Goal: Use online tool/utility: Utilize a website feature to perform a specific function

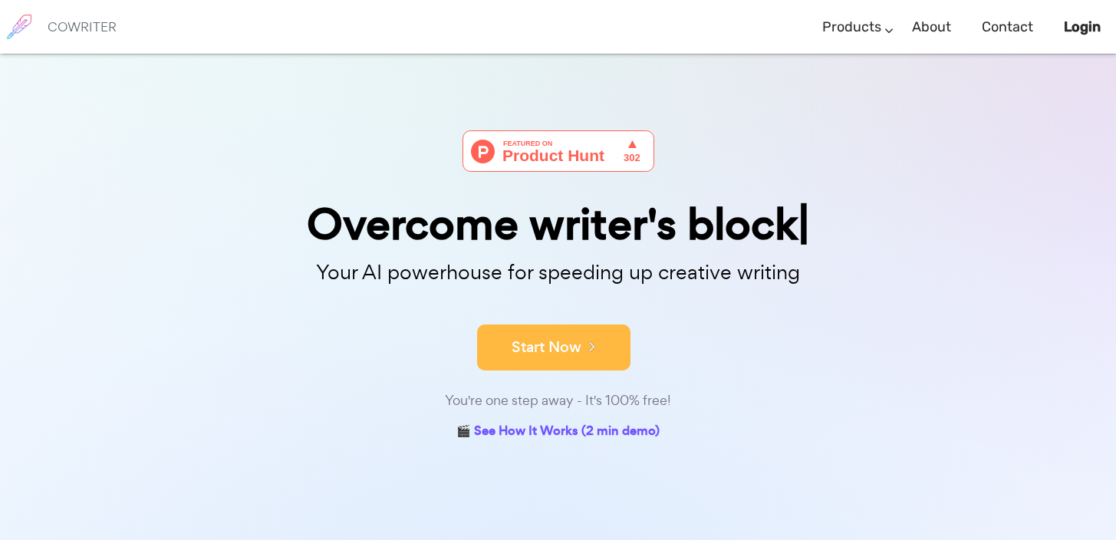
click at [529, 351] on button "Start Now" at bounding box center [553, 348] width 153 height 46
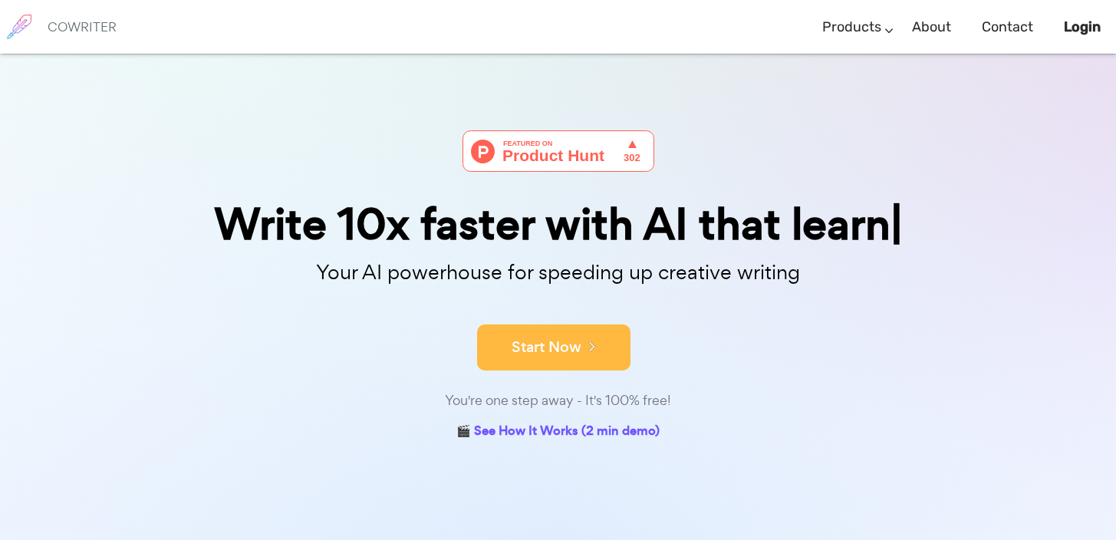
click at [529, 351] on button "Start Now" at bounding box center [553, 348] width 153 height 46
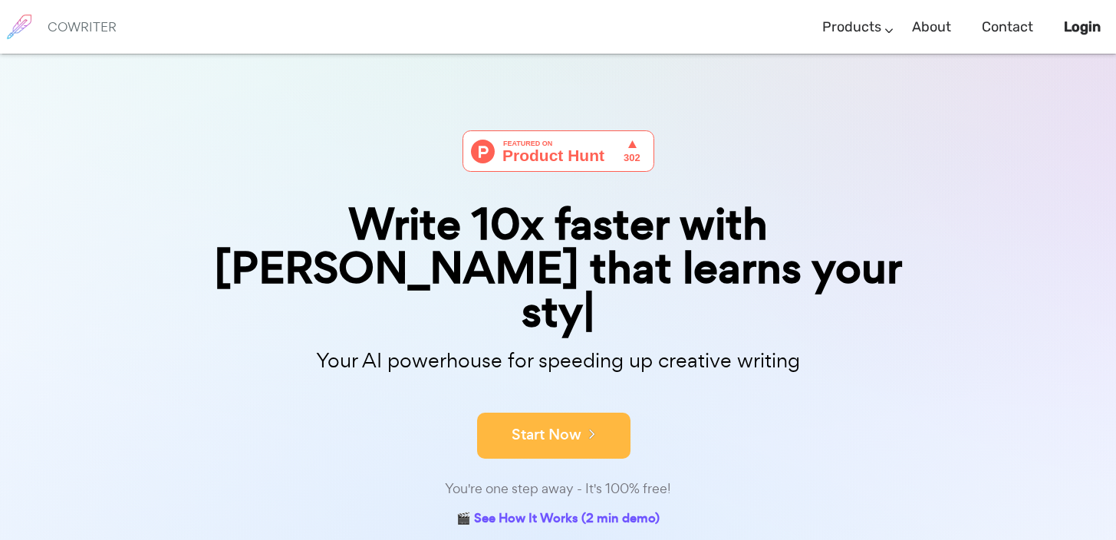
click at [579, 390] on div "Start Now" at bounding box center [558, 422] width 767 height 65
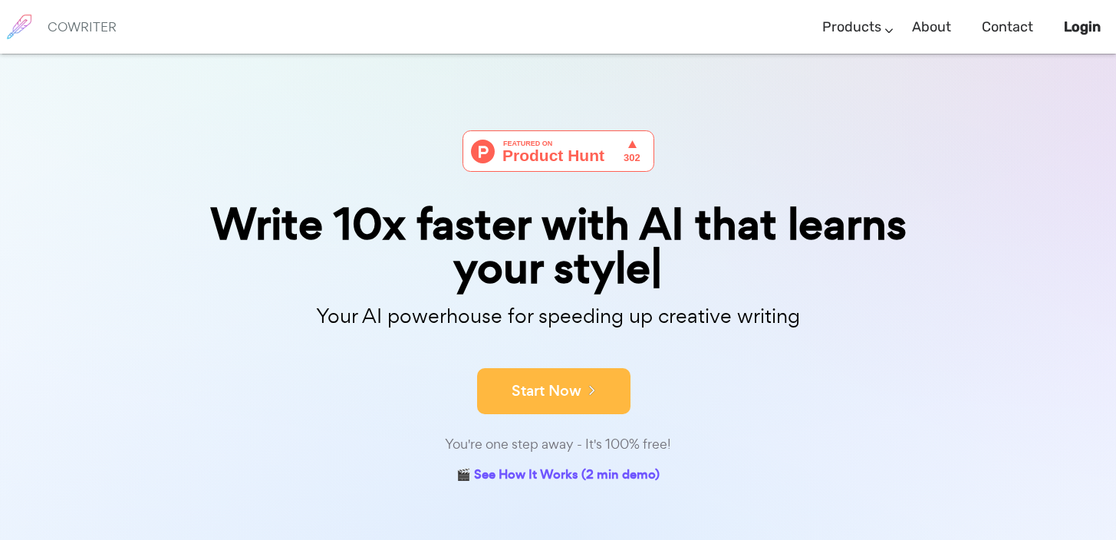
click at [579, 384] on button "Start Now" at bounding box center [553, 391] width 153 height 46
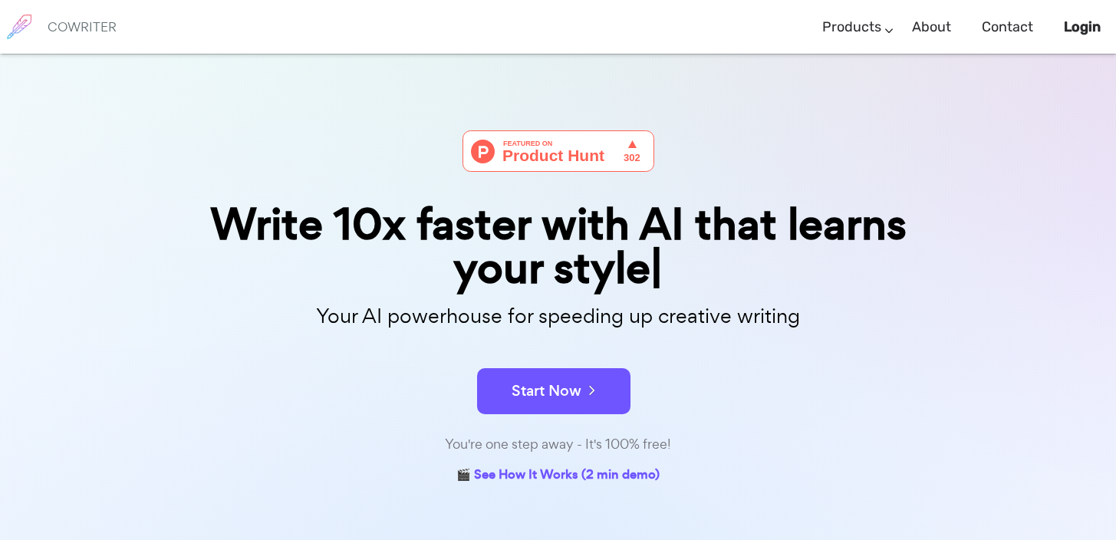
click at [1086, 27] on b "Login" at bounding box center [1082, 26] width 37 height 17
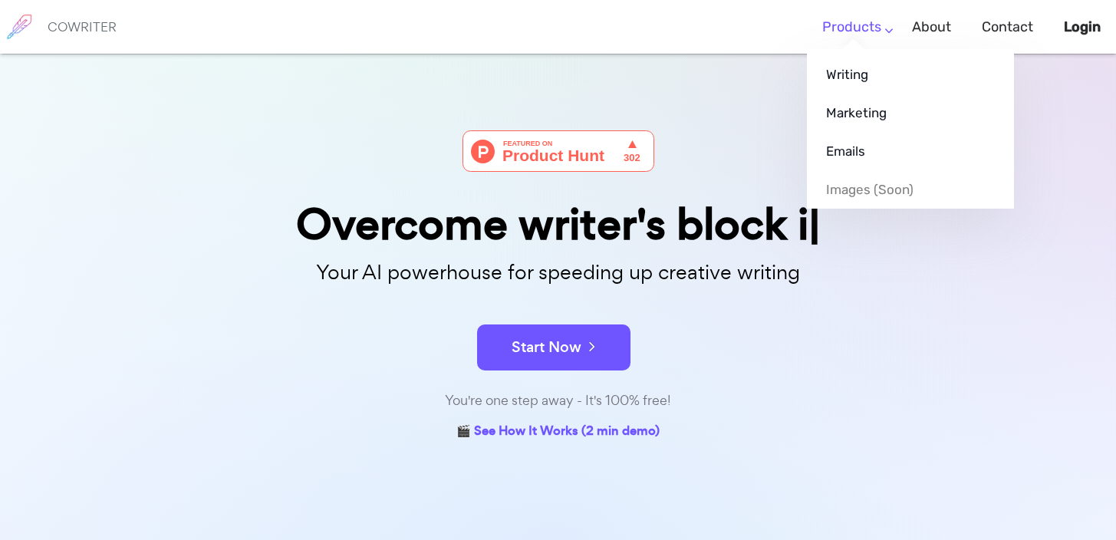
click at [850, 49] on ul "Writing Marketing Emails Images (soon)" at bounding box center [910, 129] width 207 height 160
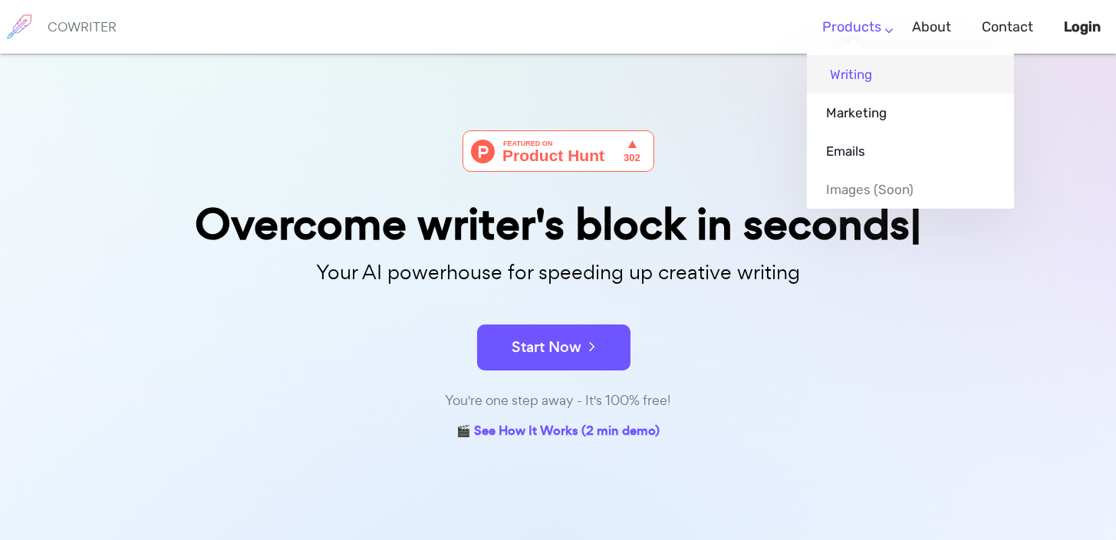
click at [852, 67] on link "Writing" at bounding box center [910, 74] width 207 height 38
click at [845, 49] on ul "Writing Marketing Emails Images (soon)" at bounding box center [910, 129] width 207 height 160
click at [846, 68] on link "Writing" at bounding box center [910, 74] width 207 height 38
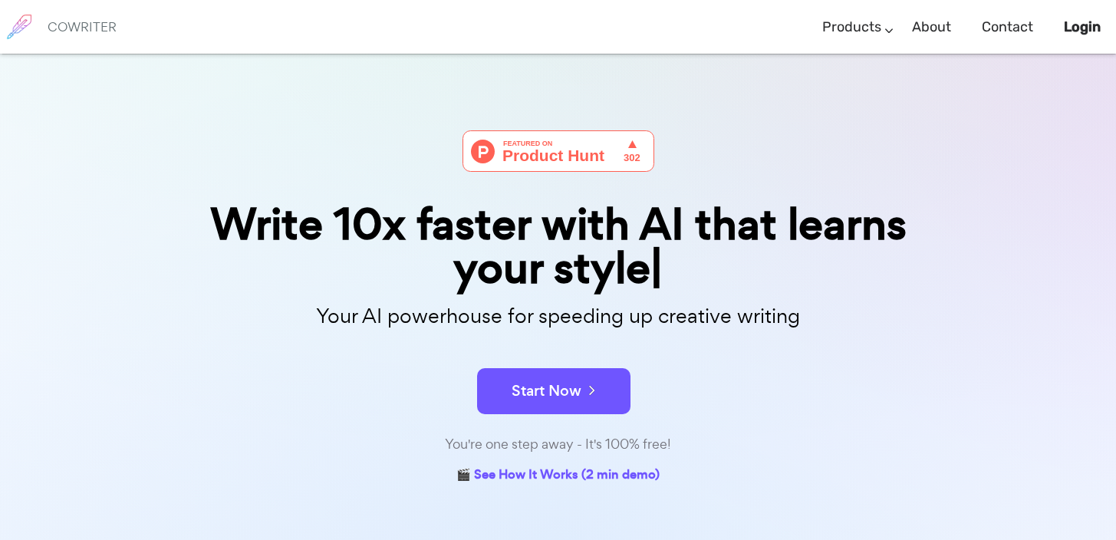
click at [725, 118] on div "Write 10x faster with AI that learns your style Your AI powerhouse for speeding…" at bounding box center [558, 271] width 767 height 434
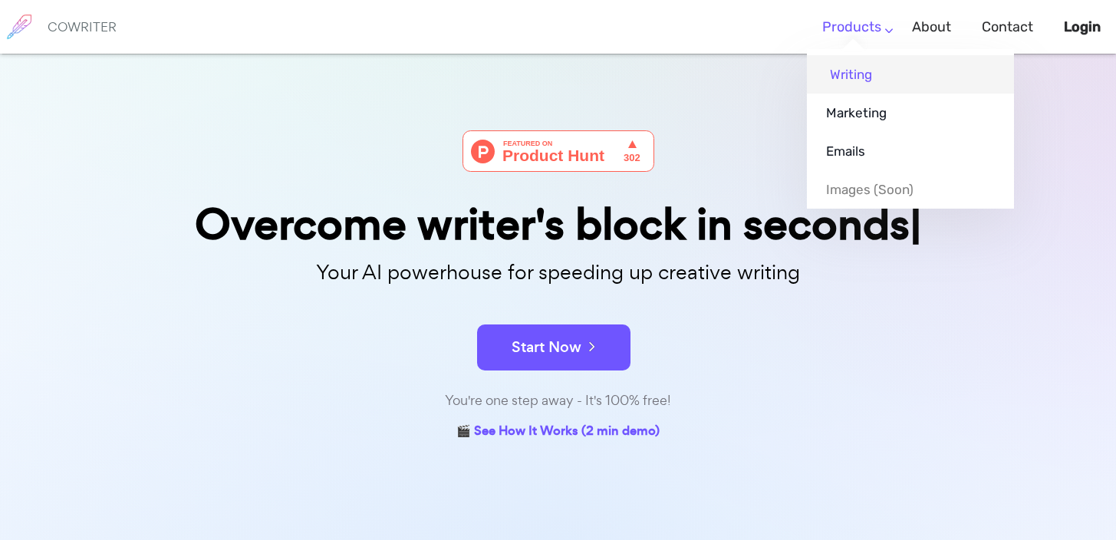
click at [859, 80] on link "Writing" at bounding box center [910, 74] width 207 height 38
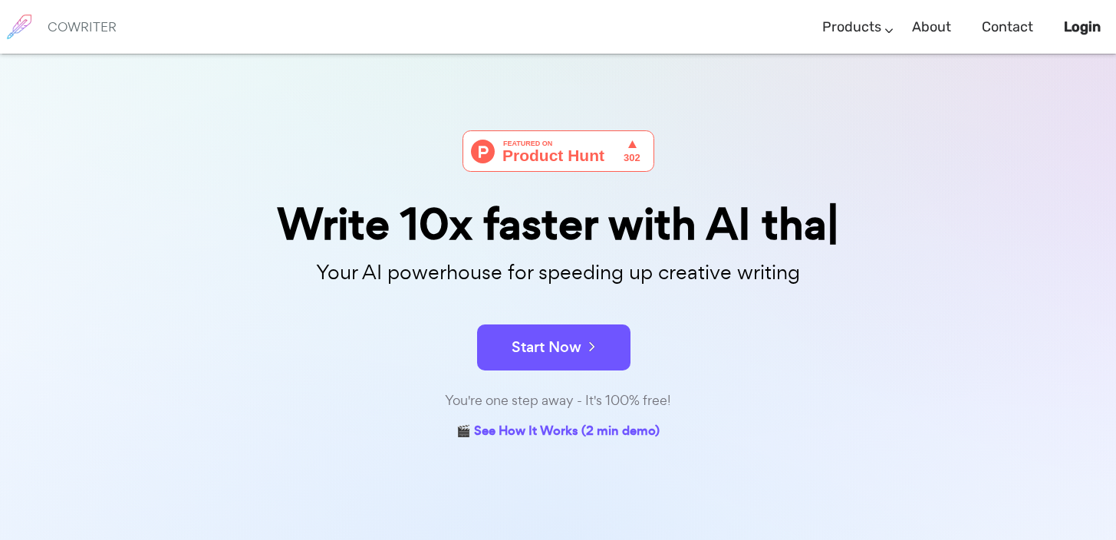
click at [582, 234] on div "Write 10x faster with AI tha" at bounding box center [558, 225] width 767 height 44
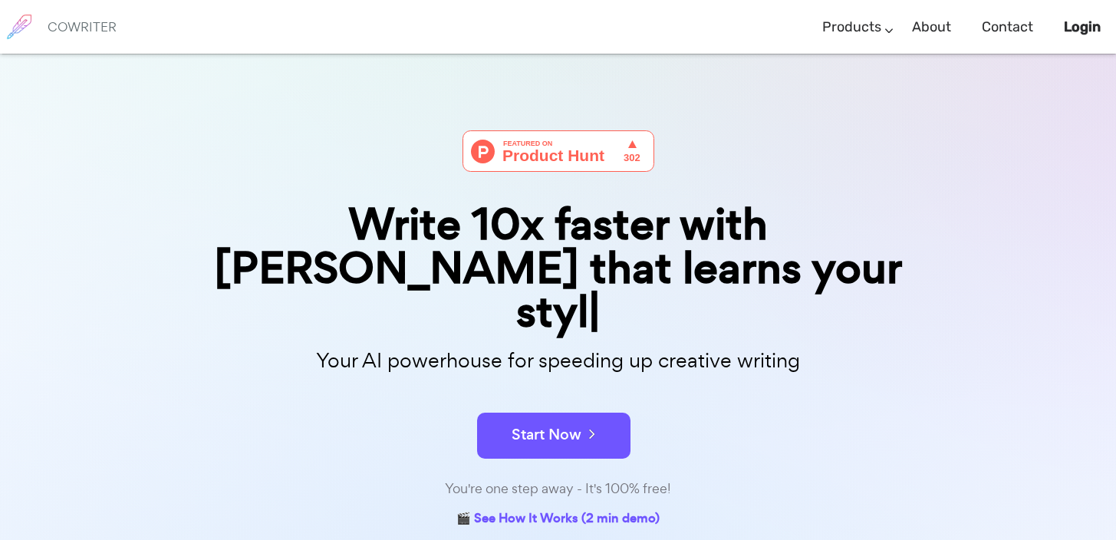
click at [588, 166] on img at bounding box center [559, 150] width 192 height 41
